Goal: Transaction & Acquisition: Purchase product/service

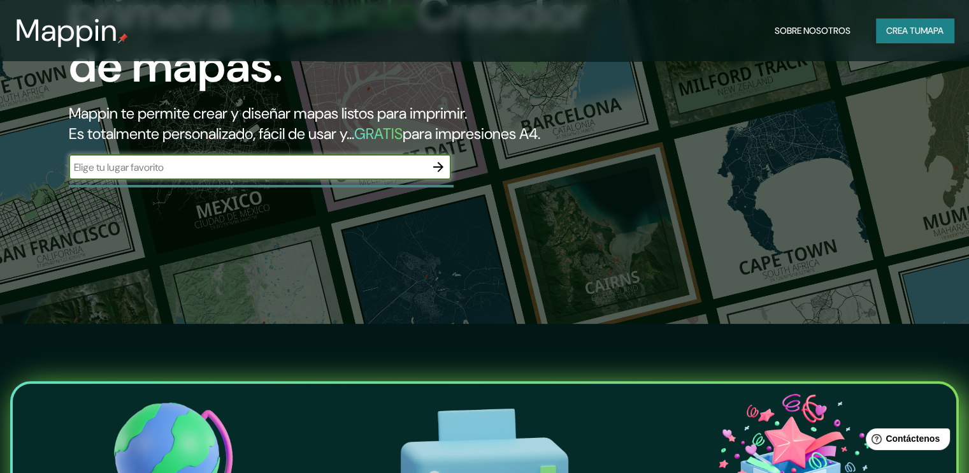
scroll to position [127, 0]
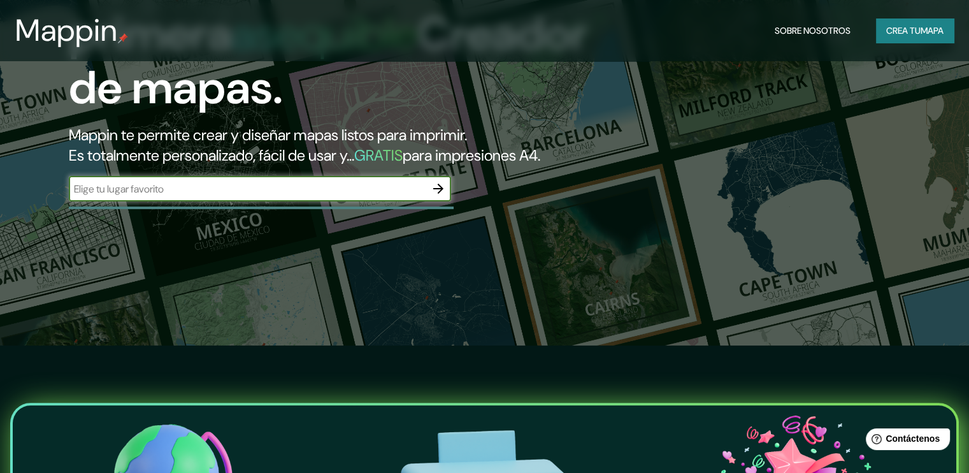
click at [273, 201] on div "​" at bounding box center [260, 188] width 382 height 25
type input "[PERSON_NAME], la [PERSON_NAME] [GEOGRAPHIC_DATA]"
click at [443, 196] on icon "button" at bounding box center [438, 188] width 15 height 15
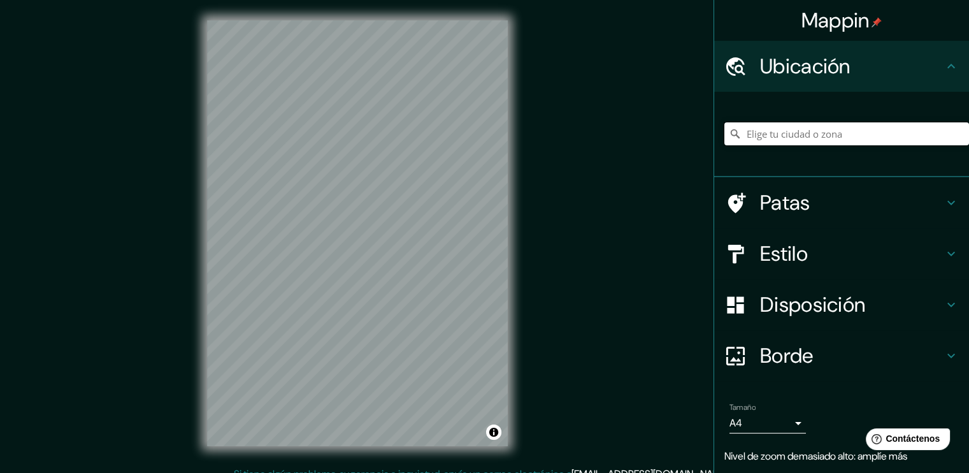
click at [787, 132] on input "Elige tu ciudad o zona" at bounding box center [846, 133] width 245 height 23
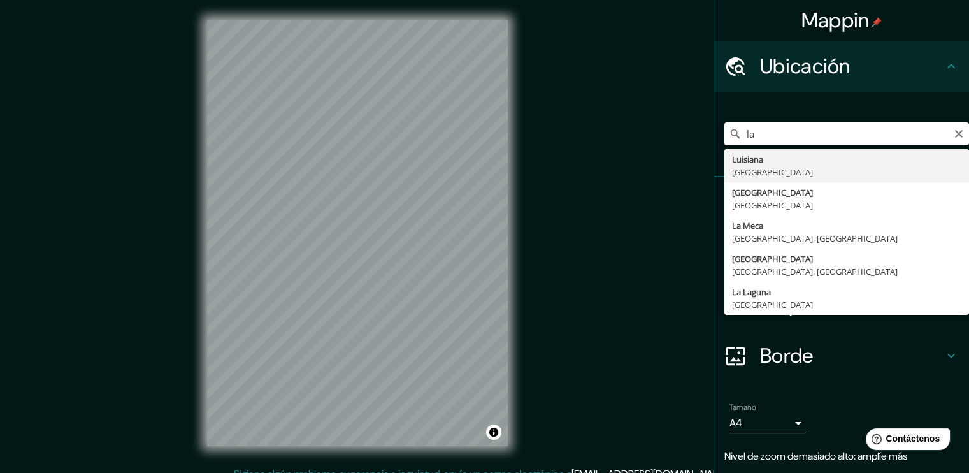
type input "l"
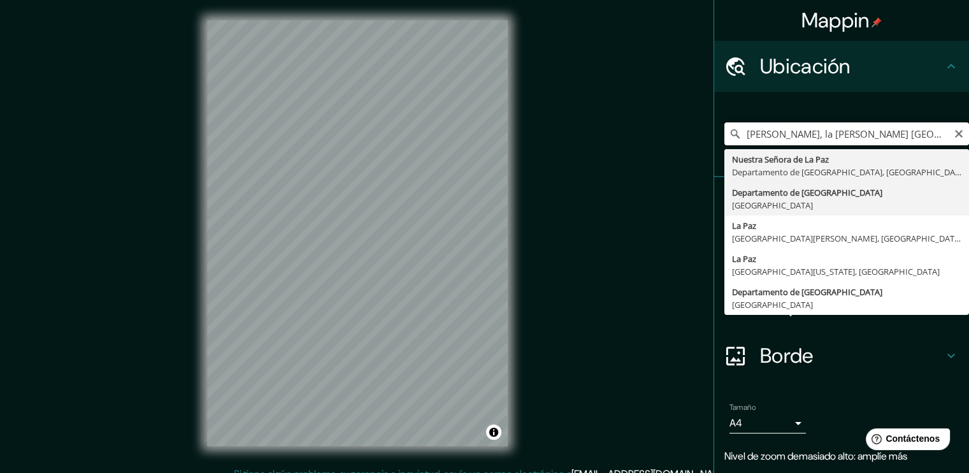
scroll to position [40, 0]
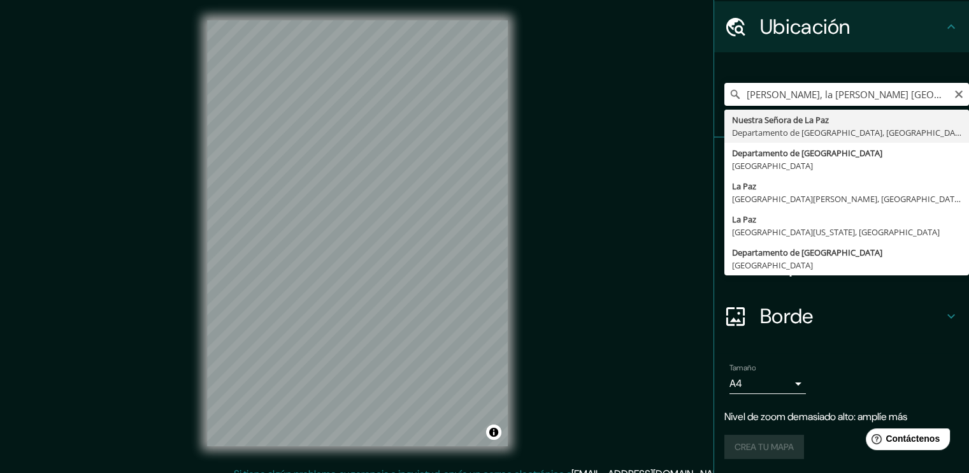
type input "[GEOGRAPHIC_DATA], [GEOGRAPHIC_DATA], [GEOGRAPHIC_DATA]"
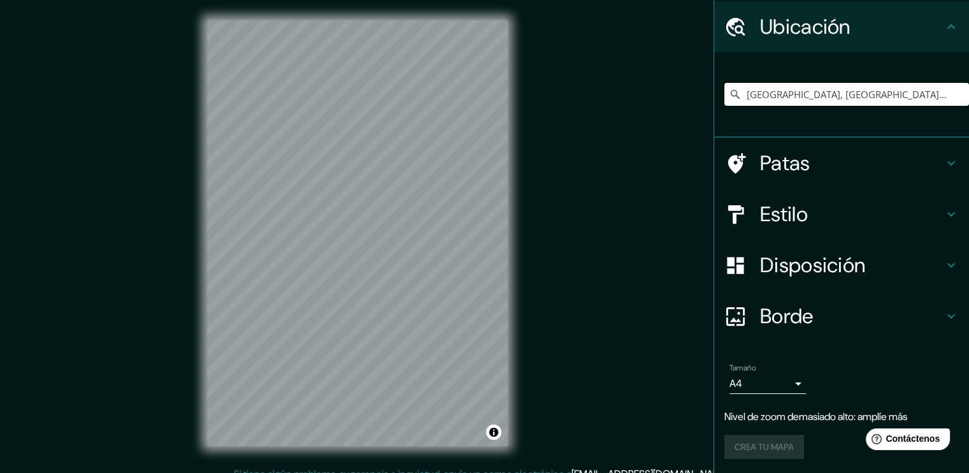
scroll to position [14, 0]
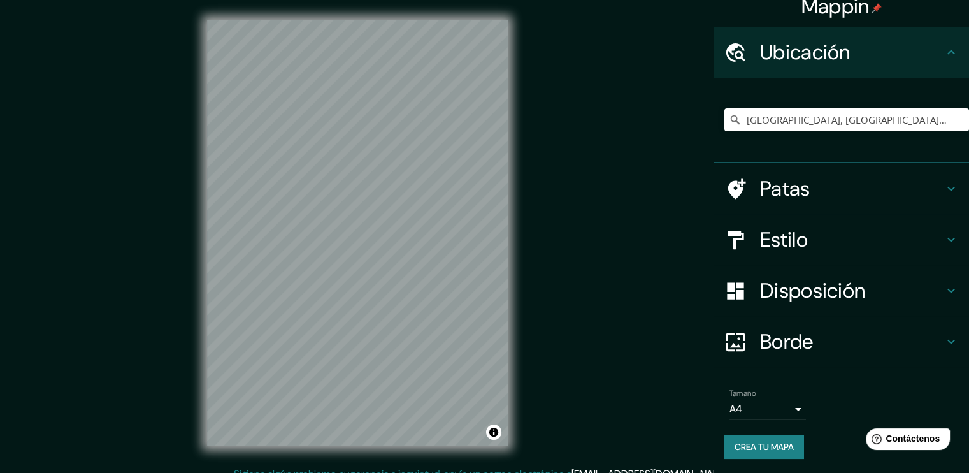
click at [831, 226] on div "Estilo" at bounding box center [841, 239] width 255 height 51
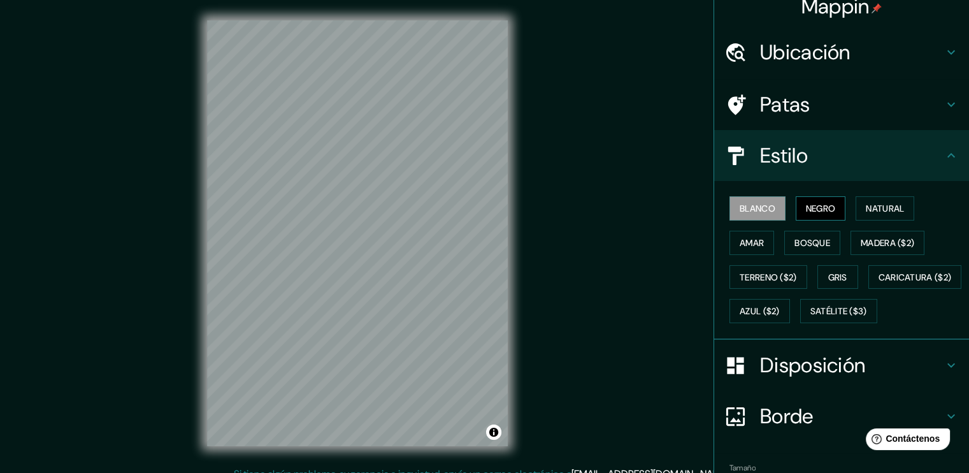
click at [833, 208] on button "Negro" at bounding box center [821, 208] width 50 height 24
click at [764, 274] on font "Terreno ($2)" at bounding box center [768, 276] width 57 height 11
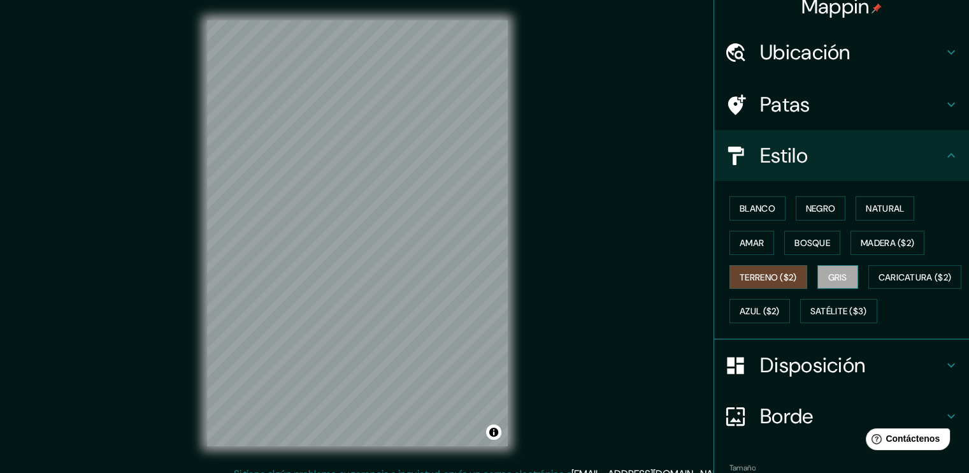
click at [849, 275] on button "Gris" at bounding box center [837, 277] width 41 height 24
click at [761, 244] on button "Amar" at bounding box center [752, 243] width 45 height 24
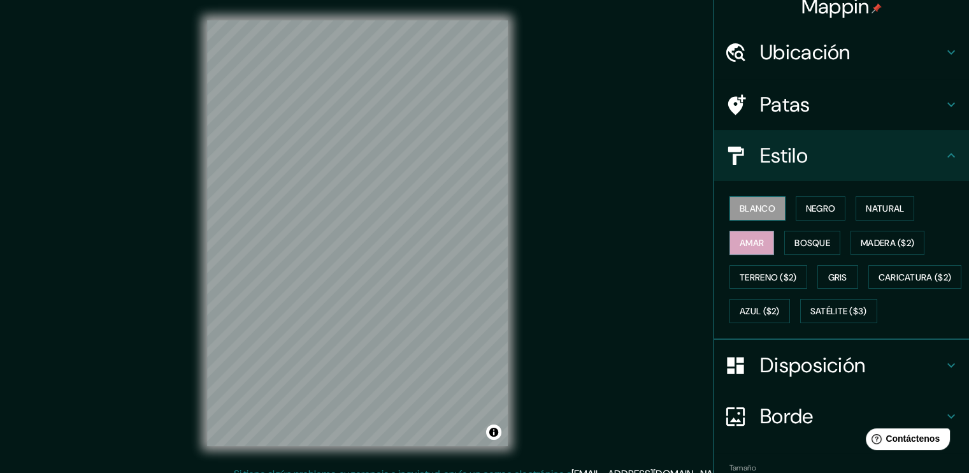
click at [755, 217] on button "Blanco" at bounding box center [758, 208] width 56 height 24
click at [795, 239] on font "Bosque" at bounding box center [813, 242] width 36 height 11
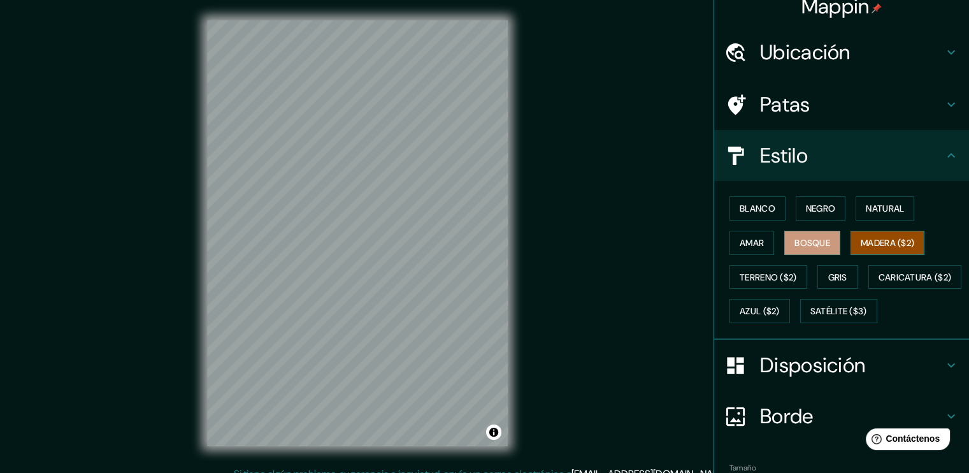
click at [867, 241] on font "Madera ($2)" at bounding box center [888, 242] width 54 height 11
click at [906, 157] on h4 "Estilo" at bounding box center [851, 155] width 183 height 25
click at [932, 104] on h4 "Patas" at bounding box center [851, 104] width 183 height 25
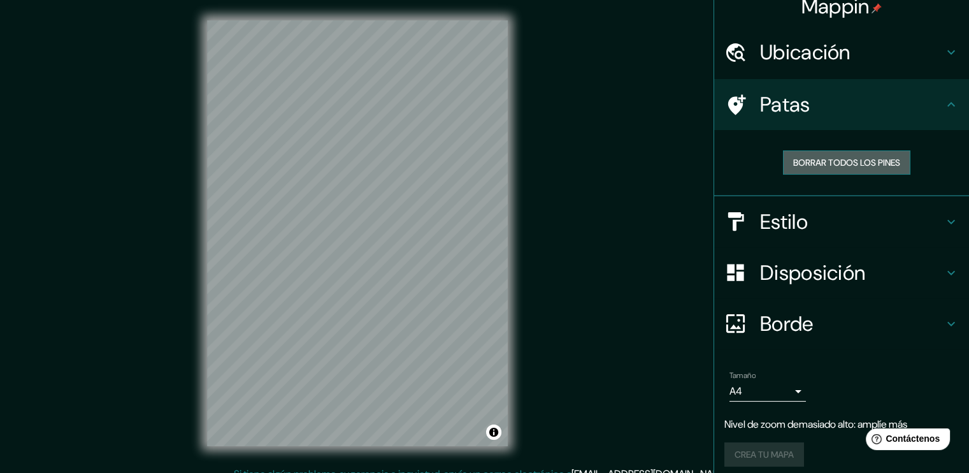
click at [868, 158] on font "Borrar todos los pines" at bounding box center [846, 162] width 107 height 11
drag, startPoint x: 859, startPoint y: 318, endPoint x: 871, endPoint y: 322, distance: 12.7
click at [861, 319] on h4 "Borde" at bounding box center [851, 323] width 183 height 25
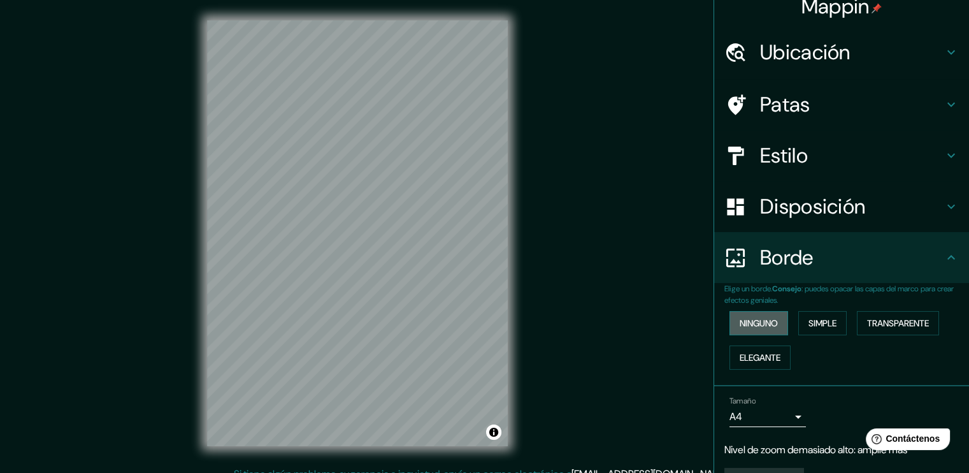
click at [758, 325] on font "Ninguno" at bounding box center [759, 322] width 38 height 11
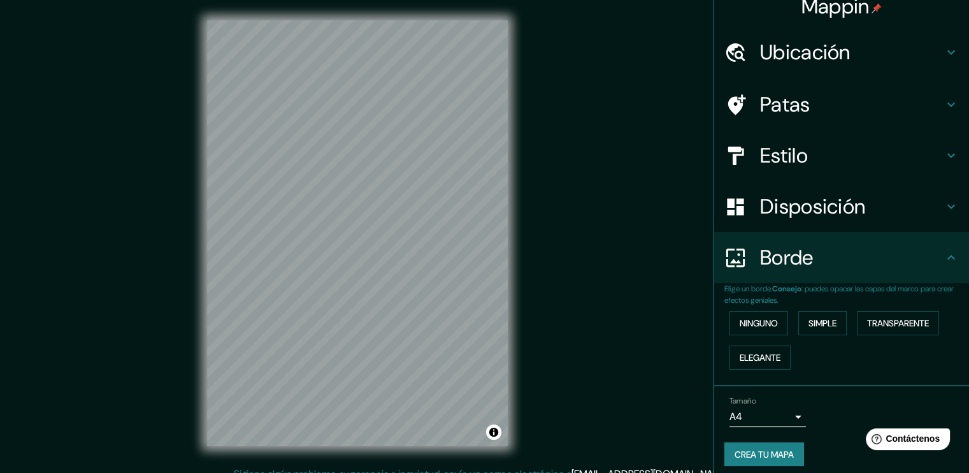
click at [519, 321] on div "© Mapbox © OpenStreetMap Improve this map" at bounding box center [358, 233] width 342 height 466
